Goal: Check status: Check status

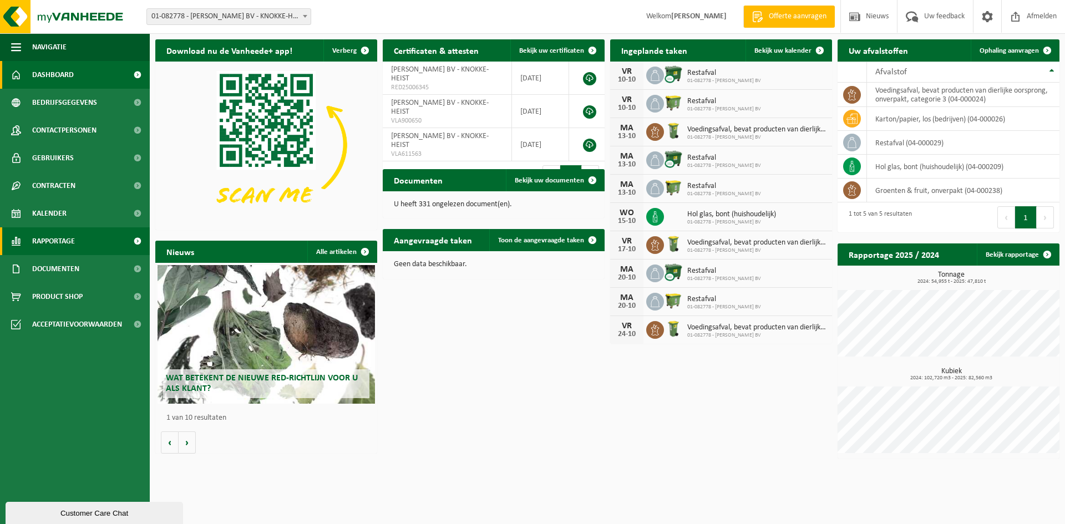
click at [91, 233] on link "Rapportage" at bounding box center [75, 241] width 150 height 28
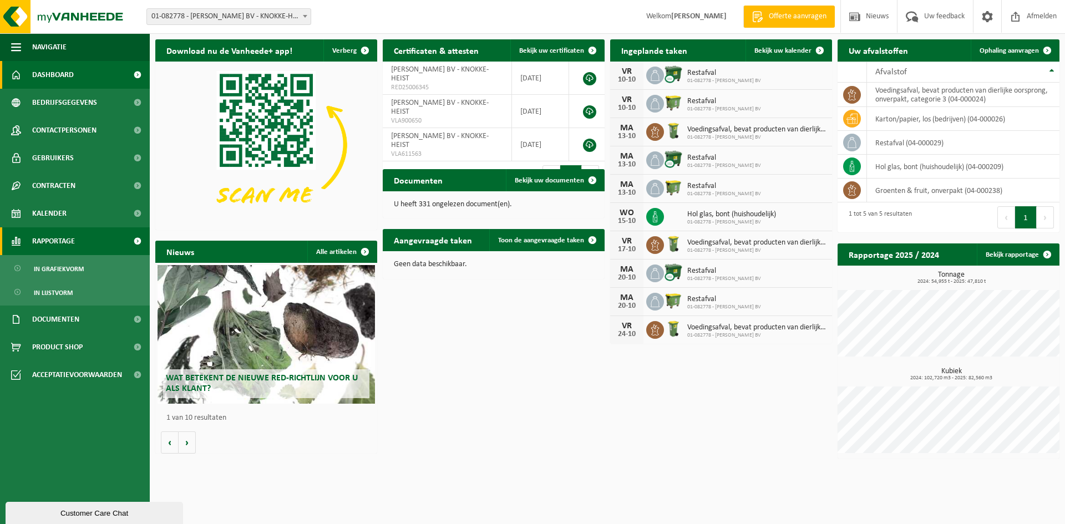
click at [73, 238] on span "Rapportage" at bounding box center [53, 241] width 43 height 28
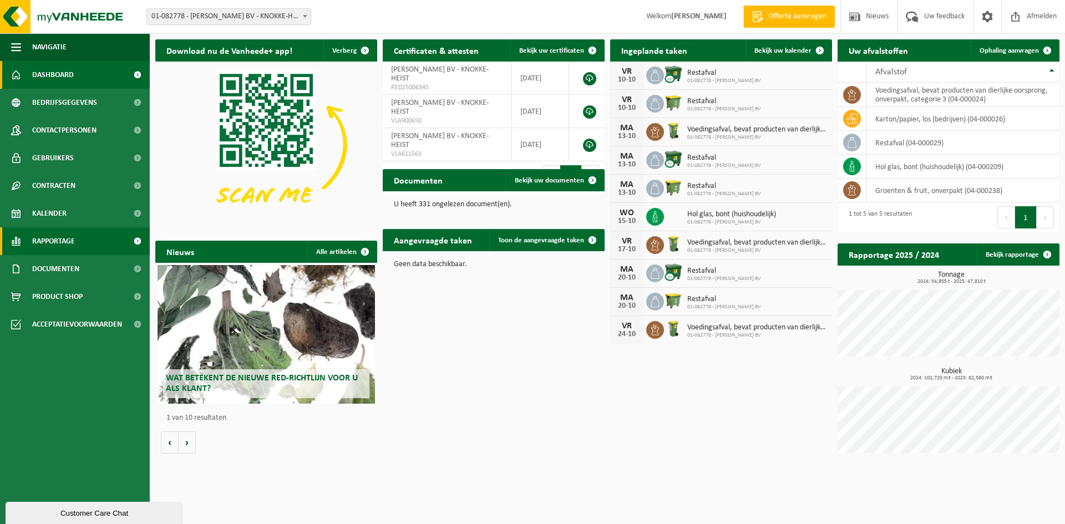
click at [80, 235] on link "Rapportage" at bounding box center [75, 241] width 150 height 28
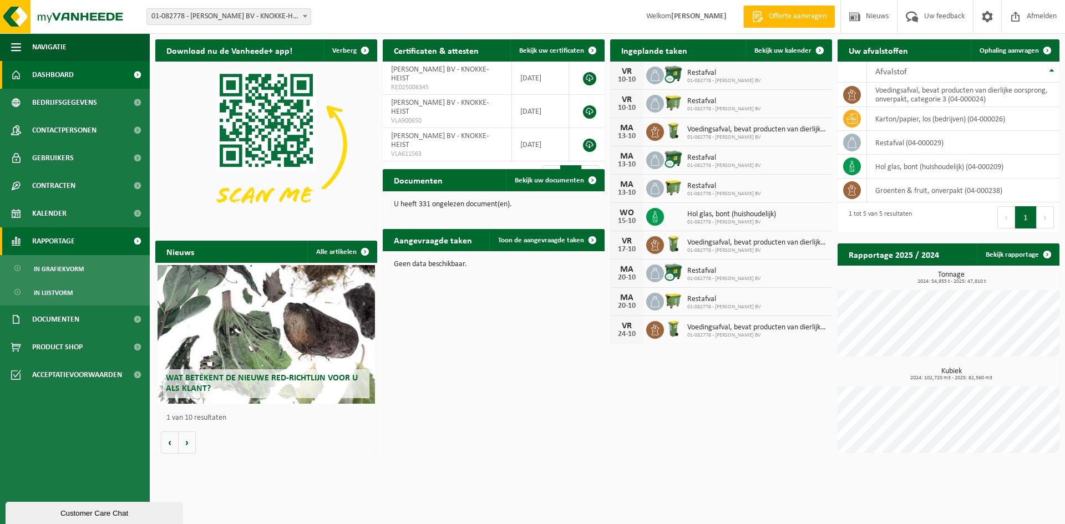
click at [87, 246] on link "Rapportage" at bounding box center [75, 241] width 150 height 28
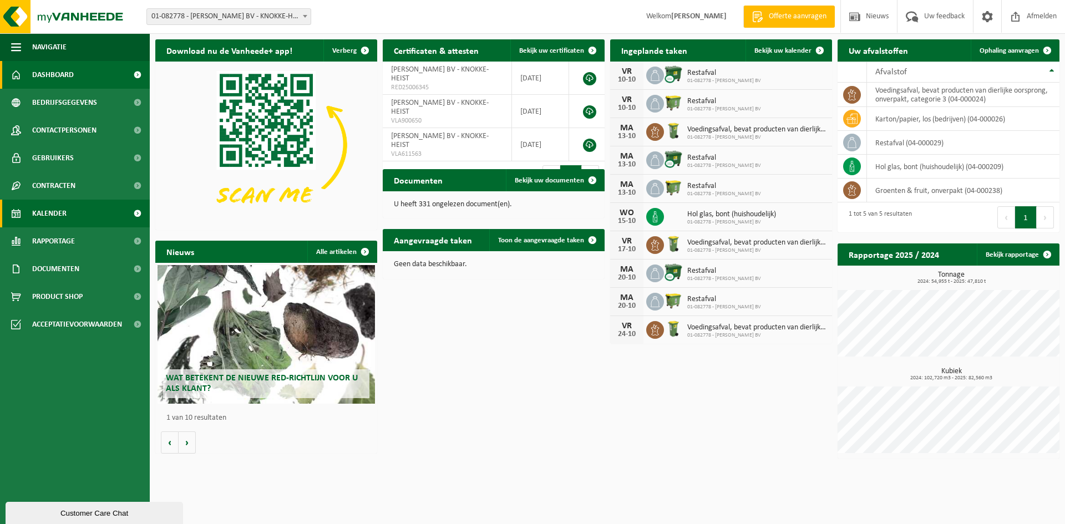
click at [94, 220] on link "Kalender" at bounding box center [75, 214] width 150 height 28
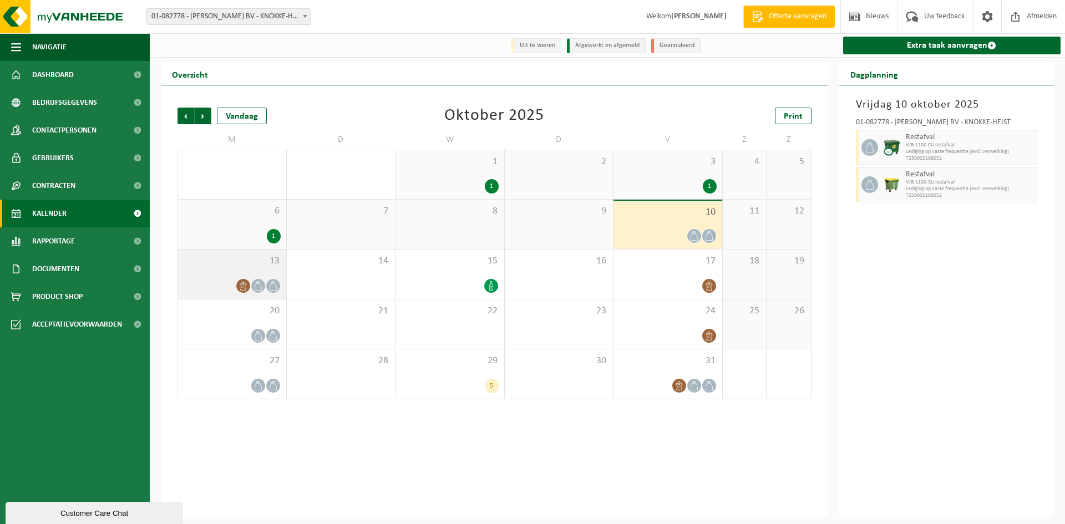
click at [245, 282] on icon at bounding box center [242, 285] width 9 height 9
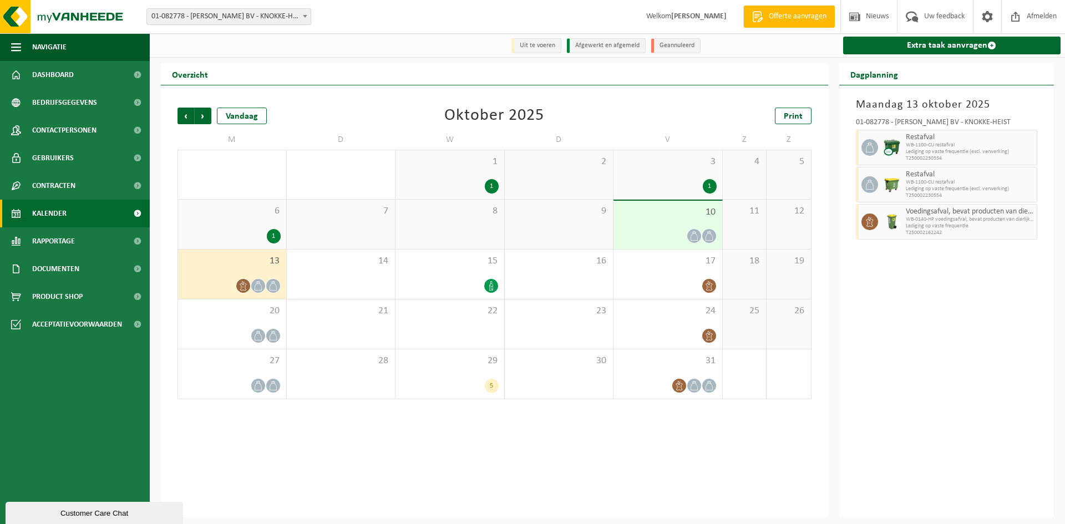
click at [664, 231] on div at bounding box center [668, 235] width 98 height 15
